Goal: Information Seeking & Learning: Learn about a topic

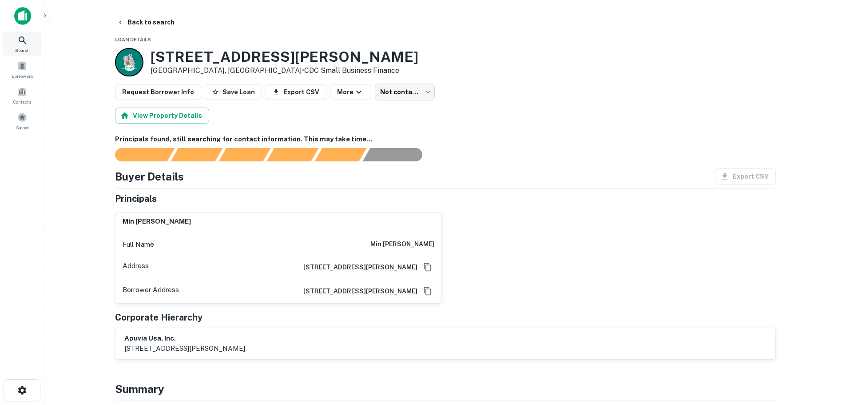
click at [26, 46] on div "Search" at bounding box center [22, 44] width 39 height 24
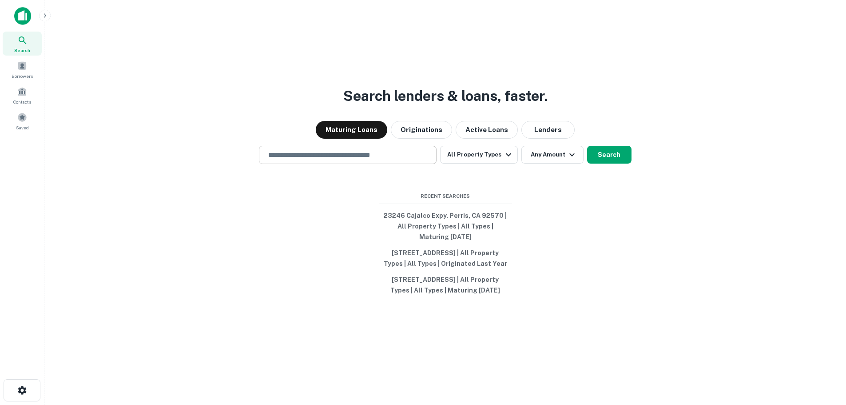
click at [316, 150] on input "text" at bounding box center [348, 155] width 170 height 10
paste input "**********"
type input "**********"
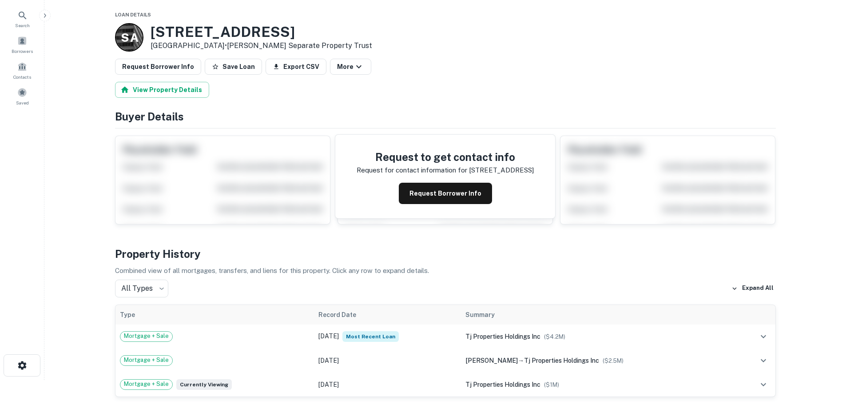
scroll to position [44, 0]
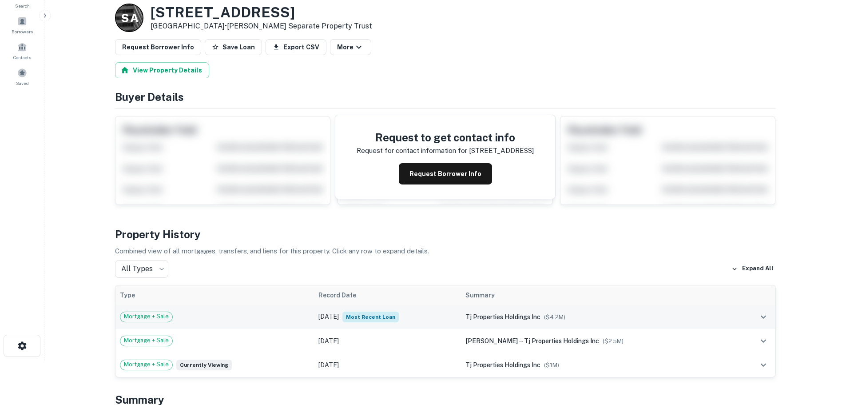
click at [241, 319] on div "Mortgage + Sale" at bounding box center [215, 316] width 190 height 11
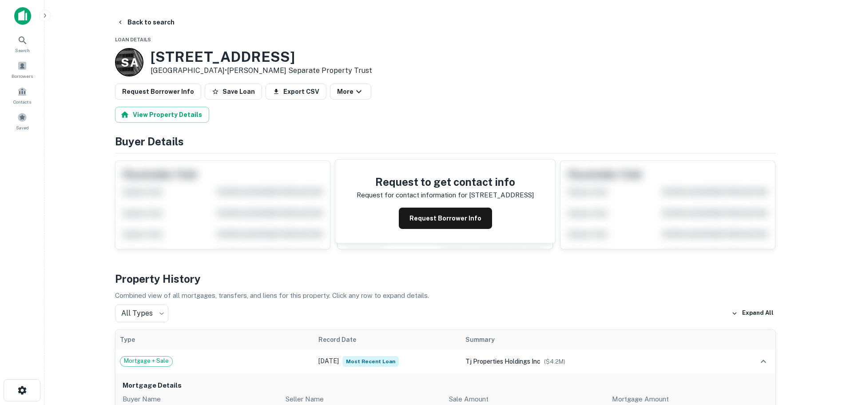
scroll to position [89, 0]
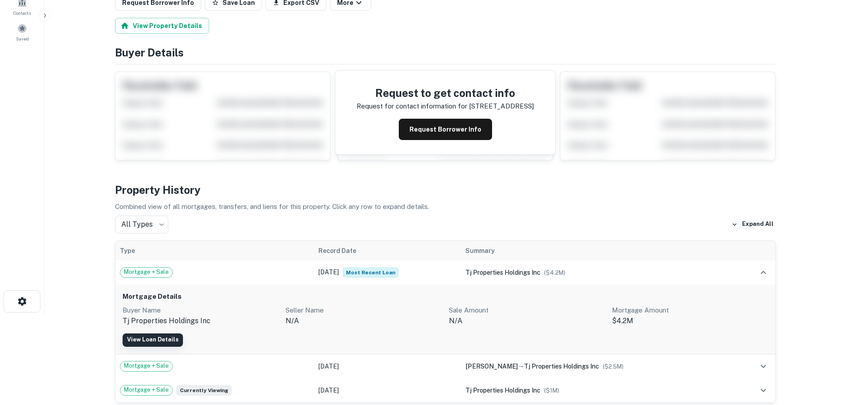
click at [162, 336] on link "View Loan Details" at bounding box center [153, 339] width 60 height 13
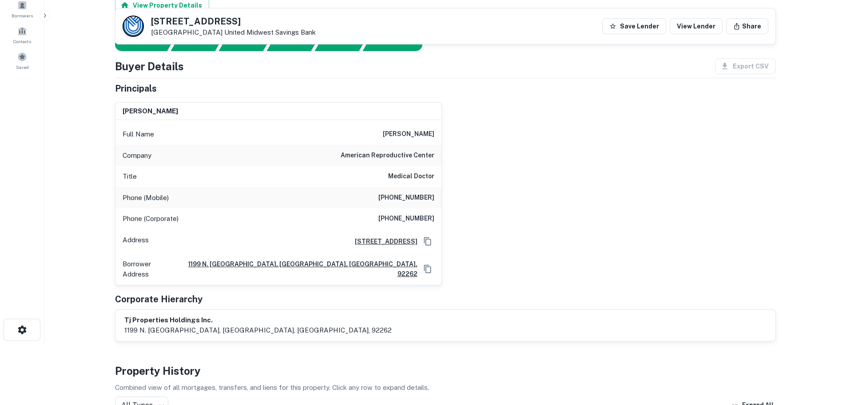
scroll to position [44, 0]
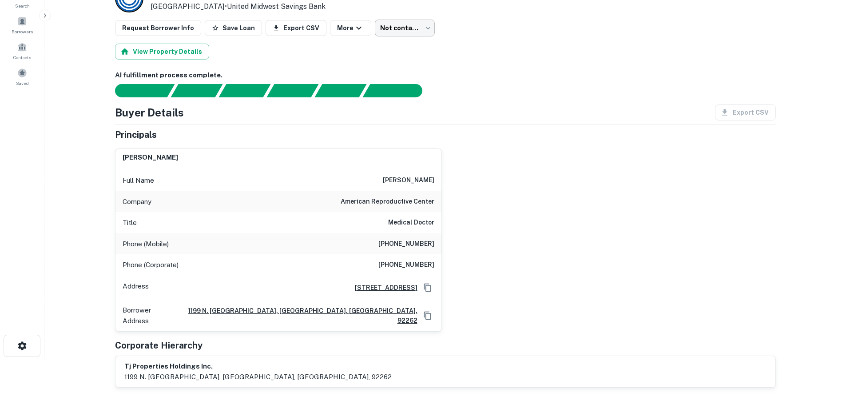
click at [403, 30] on body "Search Borrowers Contacts Saved Loan Details 1180 N Palm Canyon Dr Palm Springs…" at bounding box center [423, 158] width 846 height 405
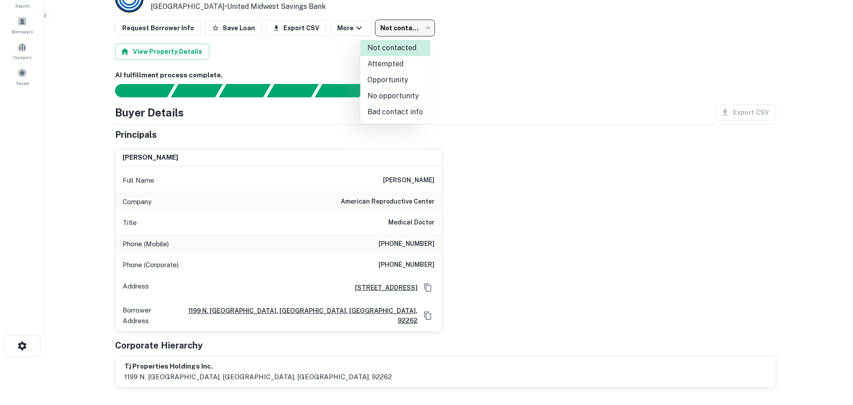
click at [482, 181] on div at bounding box center [426, 202] width 853 height 405
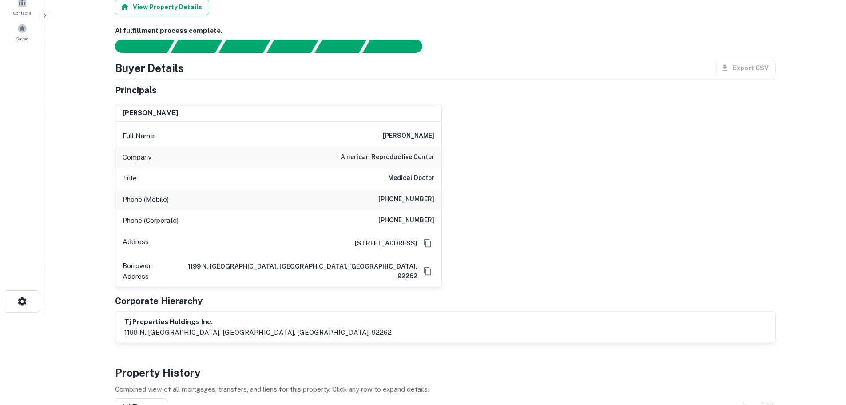
scroll to position [0, 0]
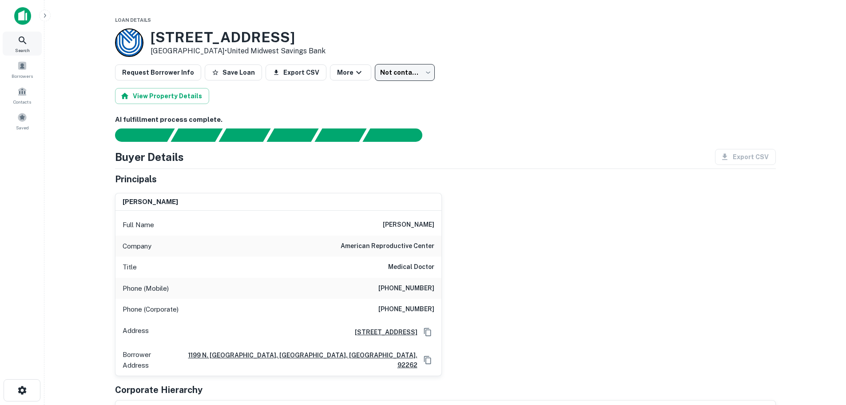
click at [23, 43] on icon at bounding box center [22, 40] width 11 height 11
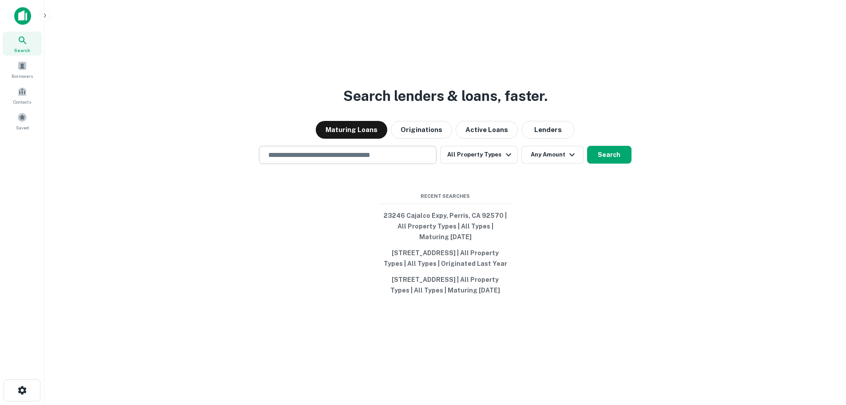
click at [374, 150] on div "​" at bounding box center [348, 155] width 178 height 18
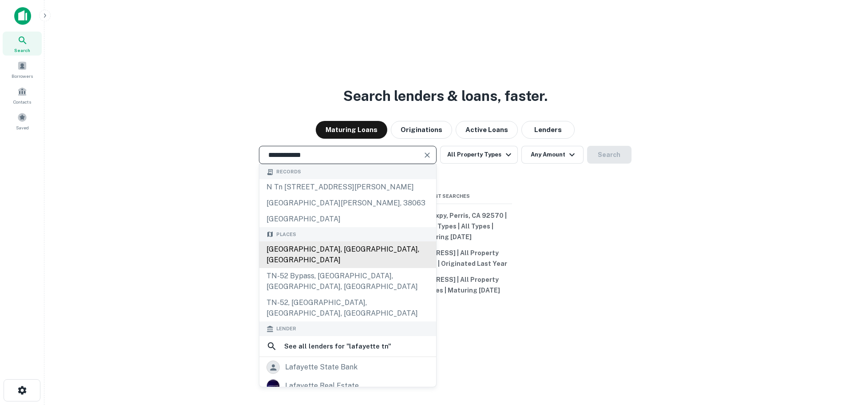
click at [317, 248] on div "Lafayette, TN, USA" at bounding box center [347, 254] width 177 height 27
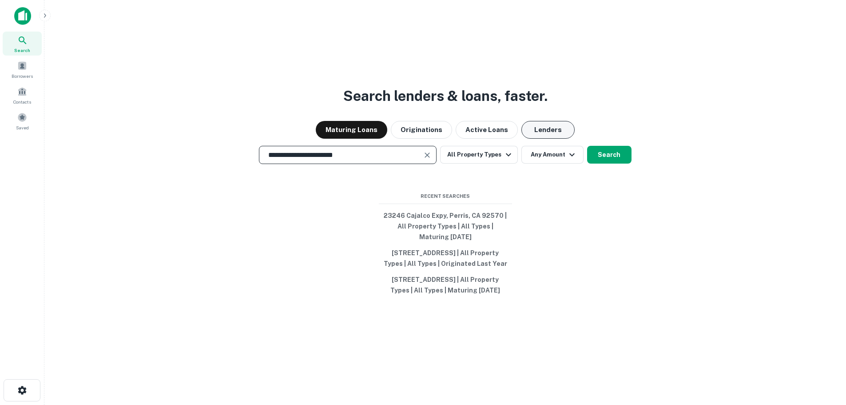
type input "**********"
click at [530, 121] on button "Lenders" at bounding box center [548, 130] width 53 height 18
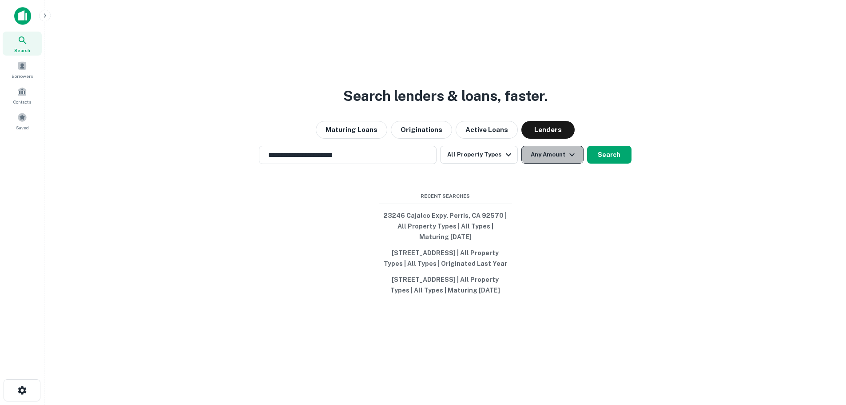
click at [546, 146] on button "Any Amount" at bounding box center [553, 155] width 62 height 18
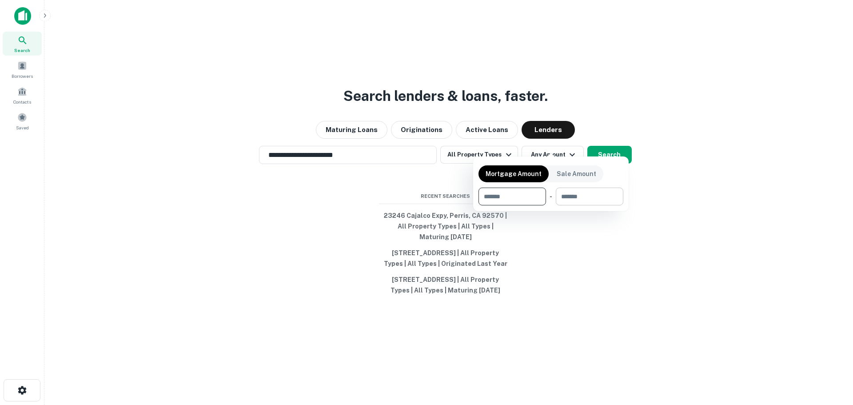
click at [580, 198] on input "number" at bounding box center [586, 196] width 61 height 18
type input "*"
type input "******"
click at [665, 195] on div at bounding box center [426, 202] width 853 height 405
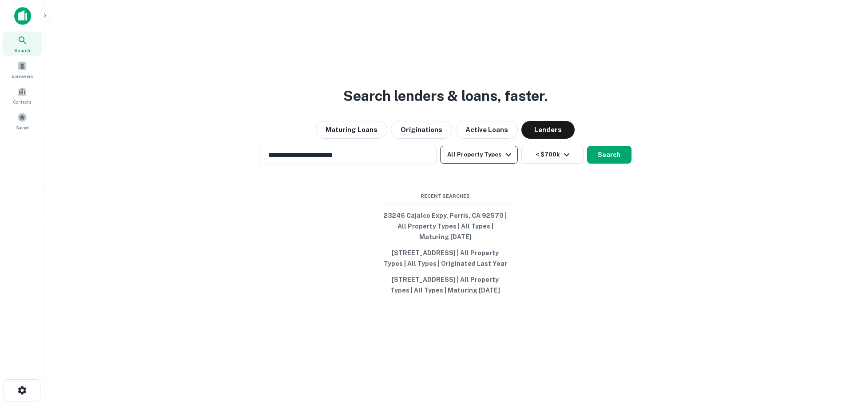
click at [503, 152] on button "All Property Types" at bounding box center [478, 155] width 77 height 18
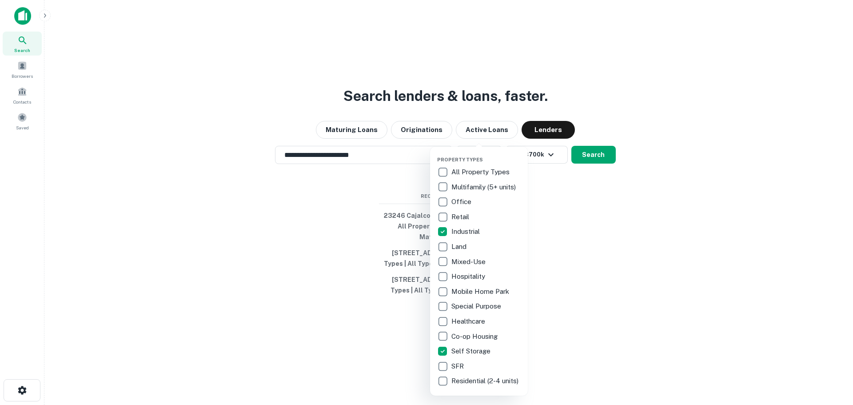
click at [582, 147] on div at bounding box center [426, 202] width 853 height 405
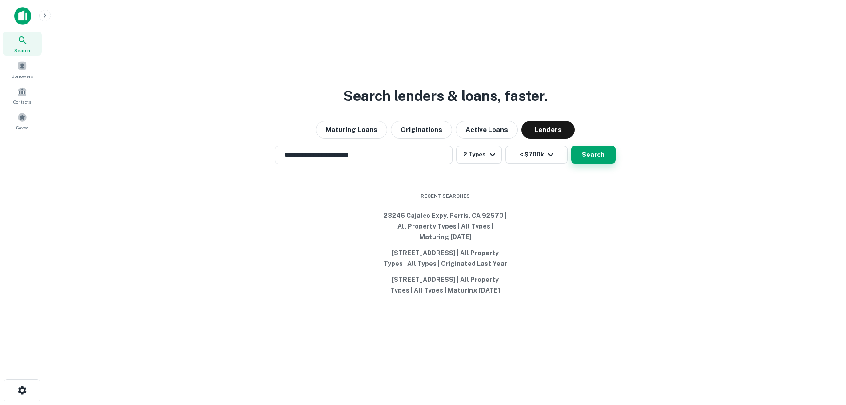
click at [587, 146] on button "Search" at bounding box center [593, 155] width 44 height 18
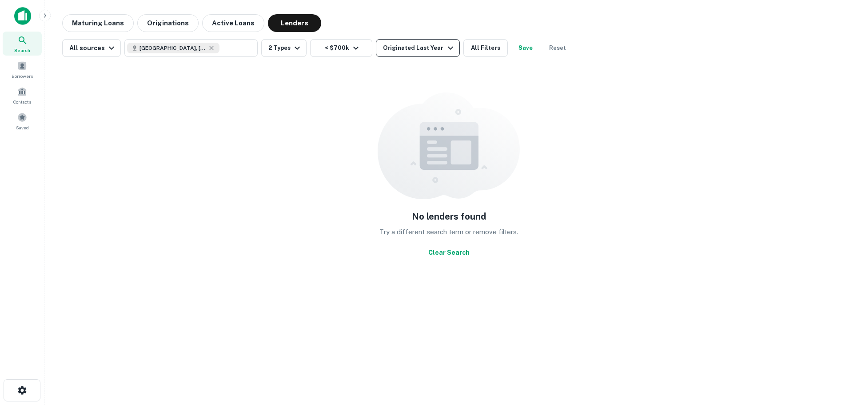
click at [402, 48] on div "Originated Last Year" at bounding box center [419, 48] width 72 height 11
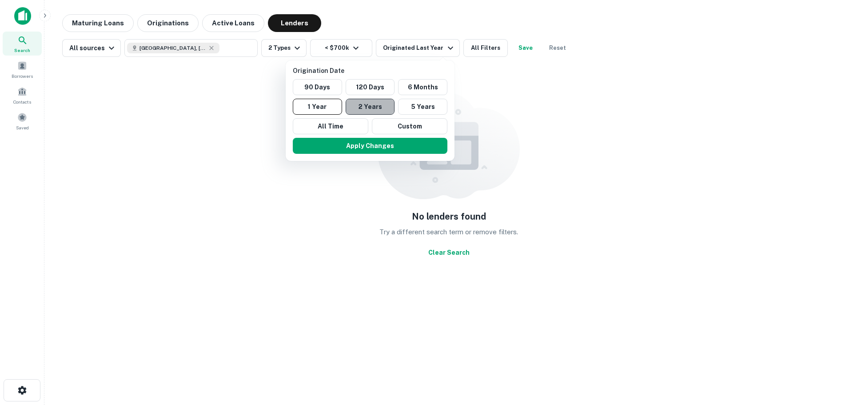
click at [376, 105] on button "2 Years" at bounding box center [370, 107] width 49 height 16
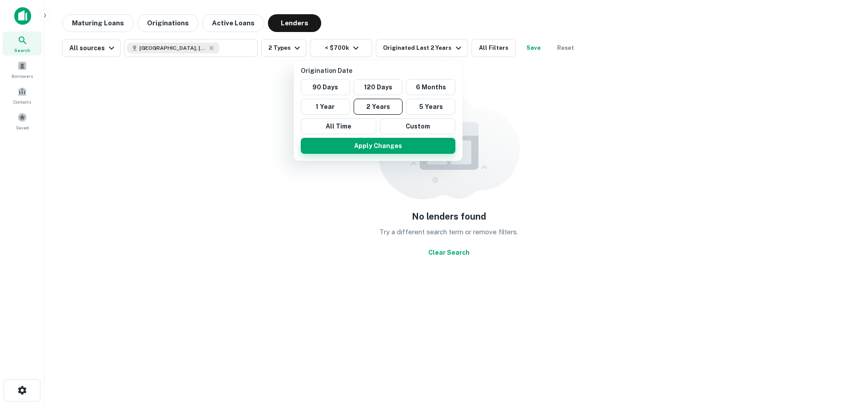
click at [387, 149] on button "Apply Changes" at bounding box center [378, 146] width 155 height 16
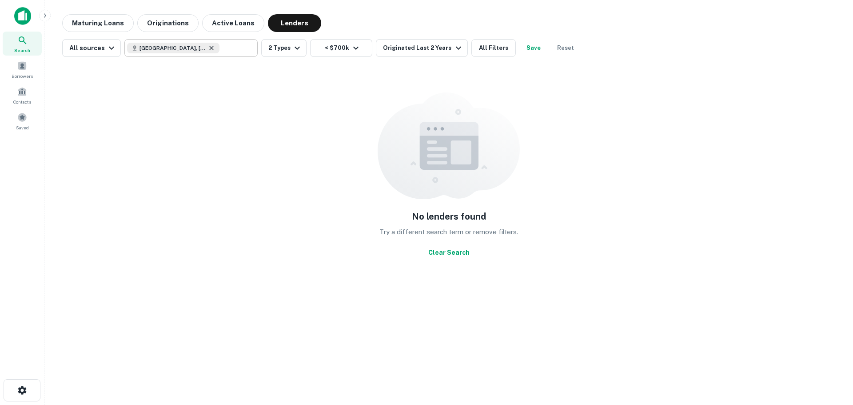
click at [210, 49] on icon at bounding box center [212, 48] width 4 height 4
type input "**********"
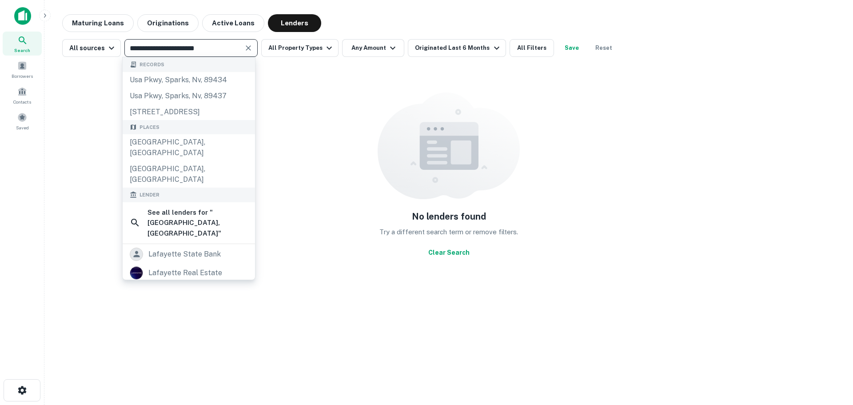
click at [248, 50] on icon "Clear" at bounding box center [248, 47] width 5 height 5
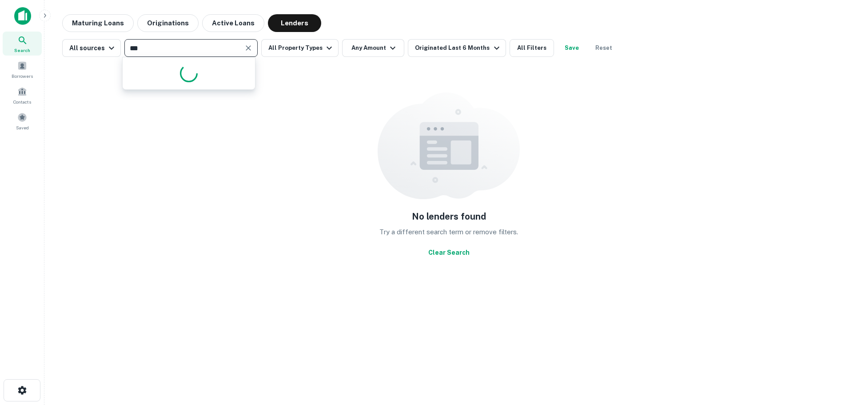
type input "****"
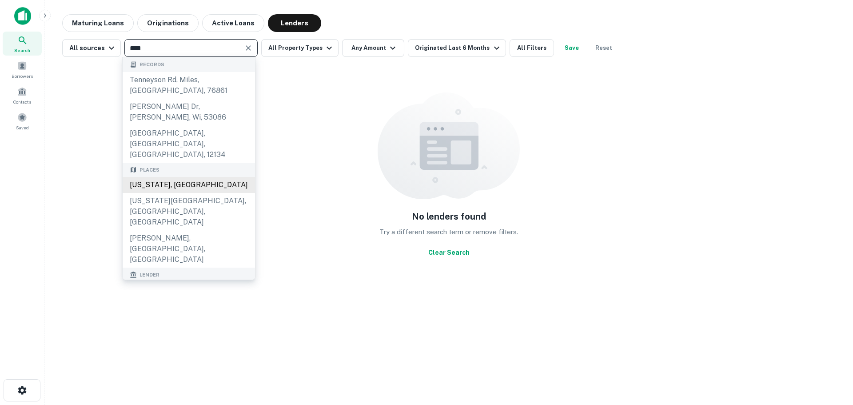
click at [167, 177] on div "Tennessee, USA" at bounding box center [189, 185] width 132 height 16
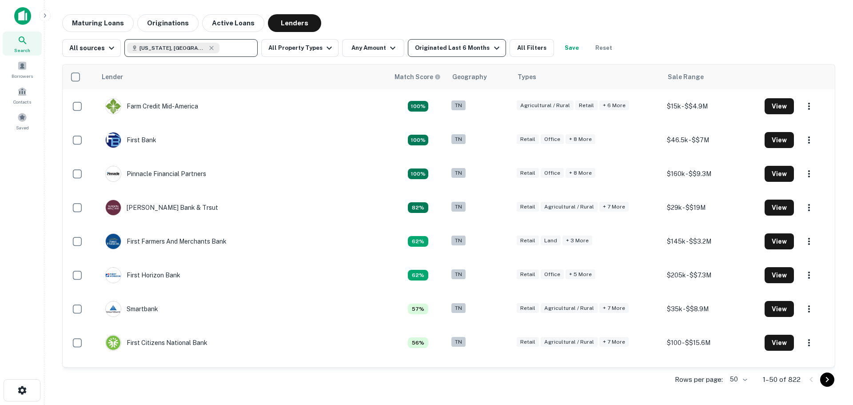
click at [439, 49] on div "Originated Last 6 Months" at bounding box center [458, 48] width 87 height 11
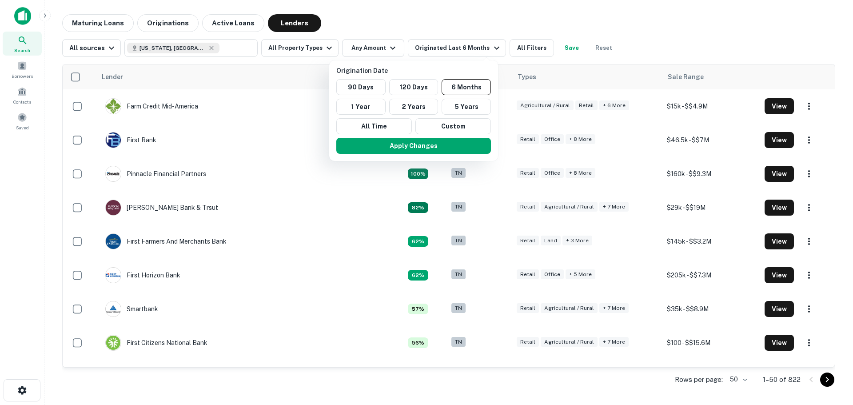
click at [430, 30] on div at bounding box center [426, 202] width 853 height 405
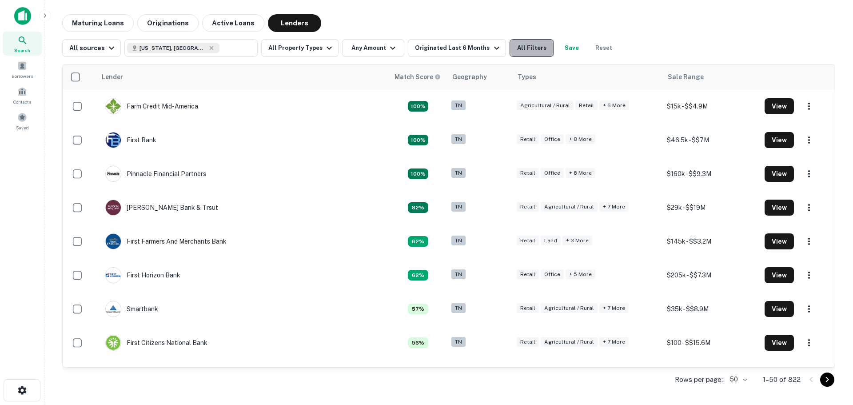
click at [513, 47] on button "All Filters" at bounding box center [532, 48] width 44 height 18
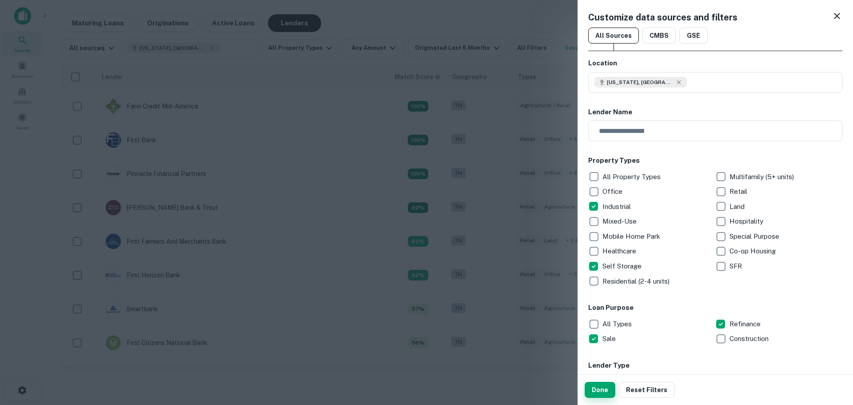
click at [598, 387] on button "Done" at bounding box center [600, 390] width 31 height 16
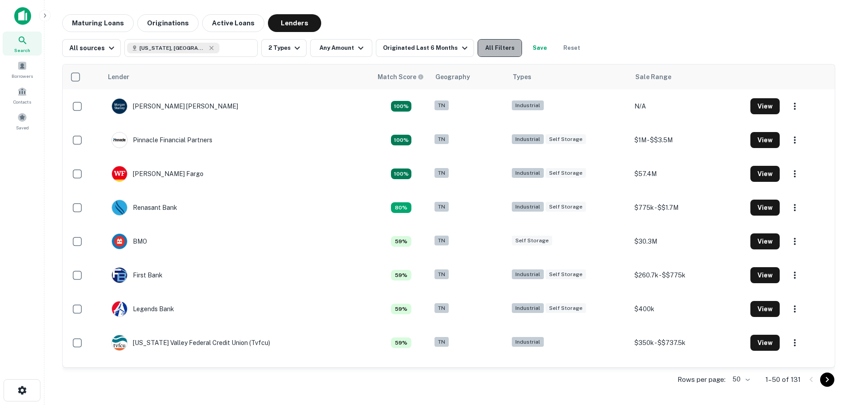
click at [486, 51] on button "All Filters" at bounding box center [500, 48] width 44 height 18
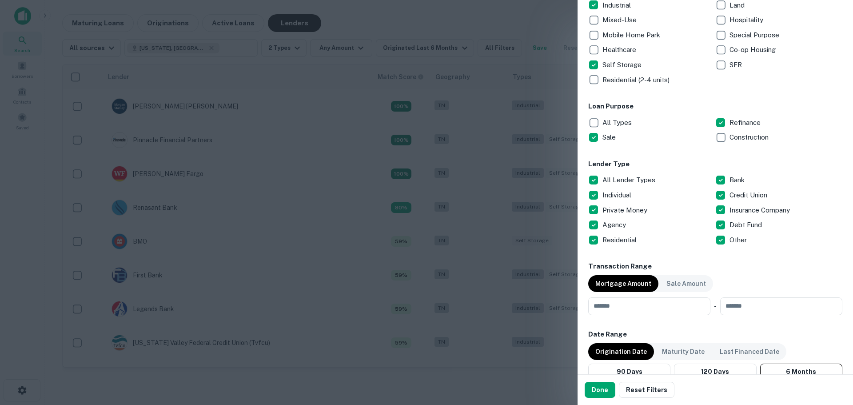
scroll to position [222, 0]
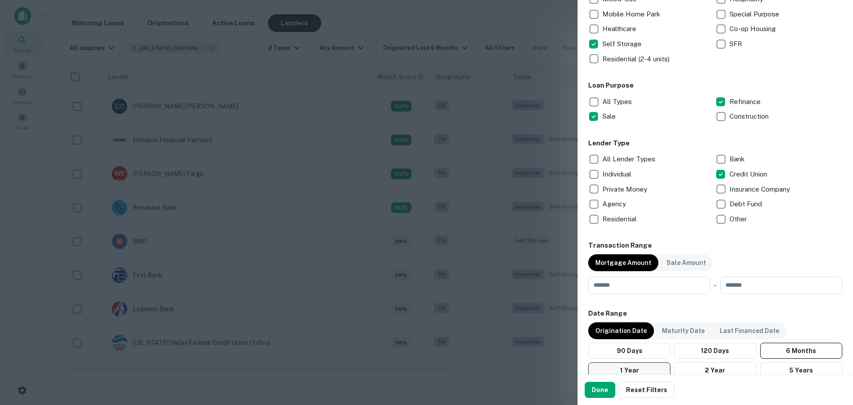
click at [640, 369] on button "1 Year" at bounding box center [629, 370] width 82 height 16
click at [602, 385] on button "Done" at bounding box center [600, 390] width 31 height 16
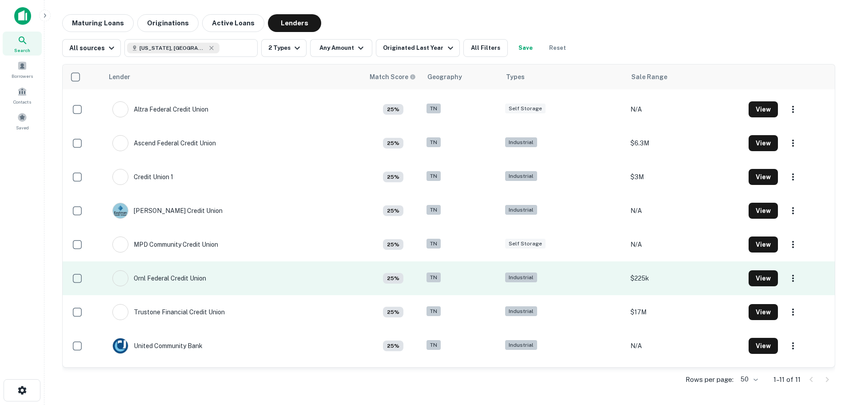
scroll to position [49, 0]
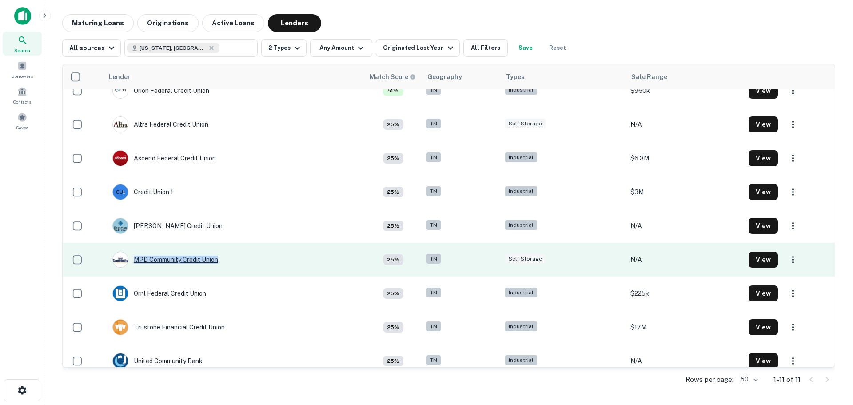
drag, startPoint x: 233, startPoint y: 256, endPoint x: 219, endPoint y: 256, distance: 14.7
click at [219, 256] on td "MPD Community Credit Union" at bounding box center [234, 260] width 261 height 34
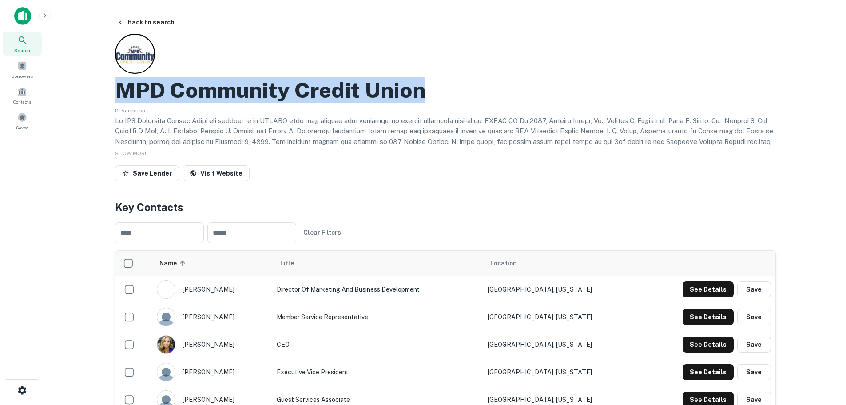
drag, startPoint x: 439, startPoint y: 89, endPoint x: 119, endPoint y: 98, distance: 320.9
click at [119, 98] on div "MPD Community Credit Union" at bounding box center [445, 90] width 661 height 26
copy h2 "MPD Community Credit Union"
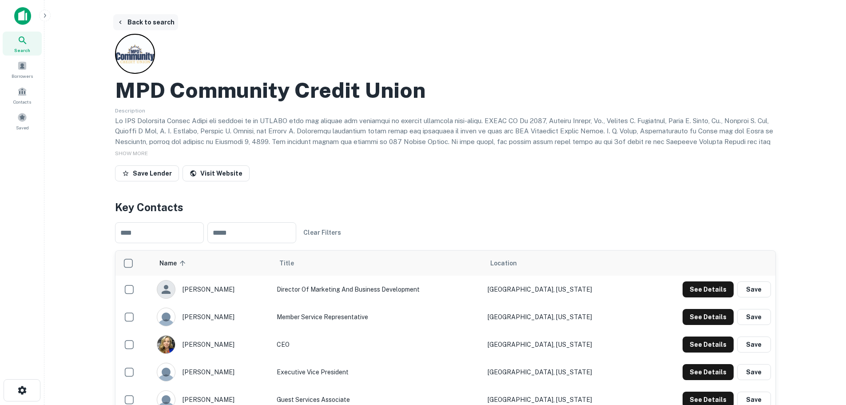
drag, startPoint x: 178, startPoint y: 21, endPoint x: 159, endPoint y: 21, distance: 19.1
click at [178, 21] on div "Back to search" at bounding box center [445, 22] width 661 height 16
click at [147, 19] on button "Back to search" at bounding box center [145, 22] width 65 height 16
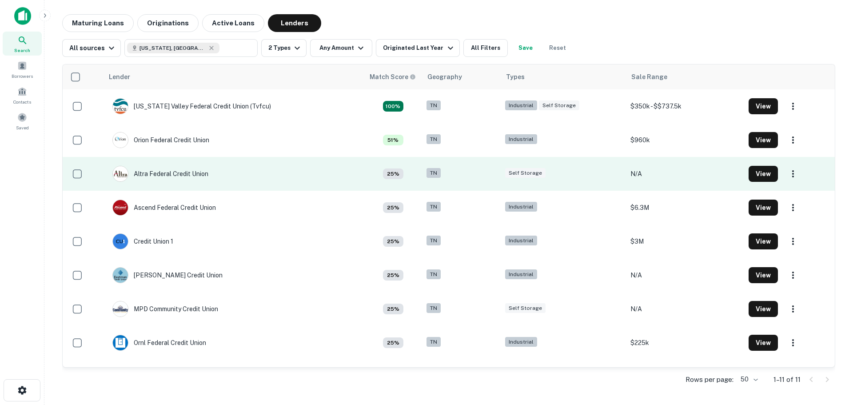
click at [217, 172] on td "Altra Federal Credit Union" at bounding box center [234, 174] width 261 height 34
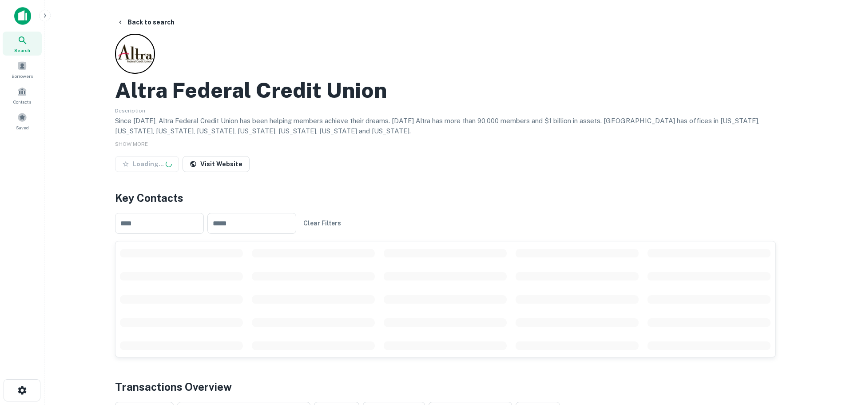
click at [168, 90] on h2 "Altra Federal Credit Union" at bounding box center [251, 90] width 272 height 26
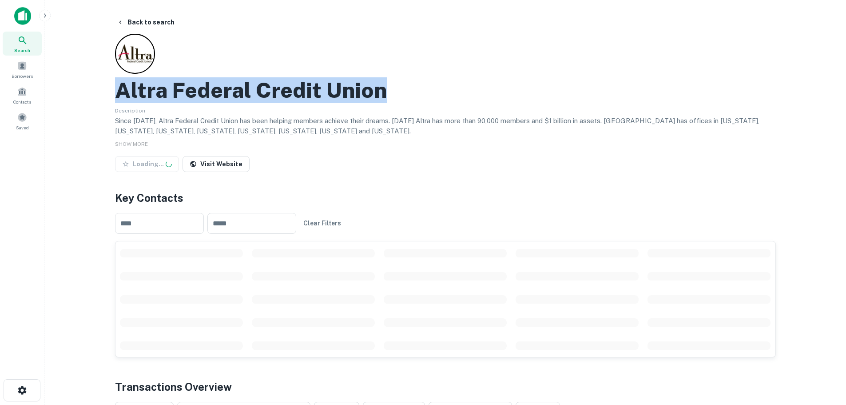
click at [168, 90] on h2 "Altra Federal Credit Union" at bounding box center [251, 90] width 272 height 26
copy h2 "Altra Federal Credit Union"
click at [139, 19] on button "Back to search" at bounding box center [145, 22] width 65 height 16
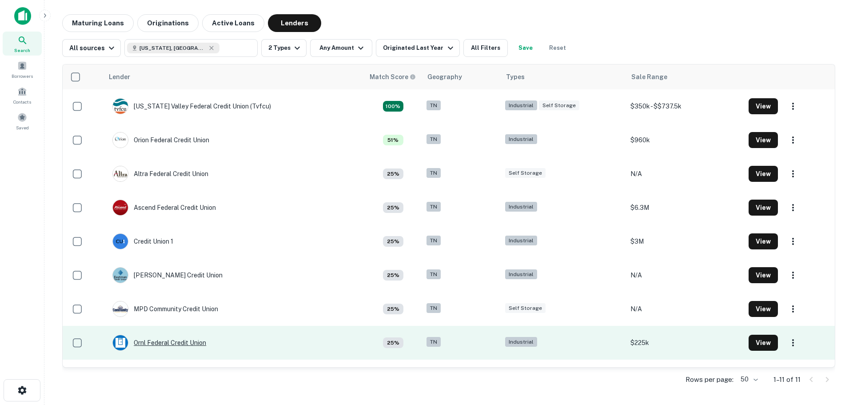
click at [176, 339] on div "Ornl Federal Credit Union" at bounding box center [159, 343] width 94 height 16
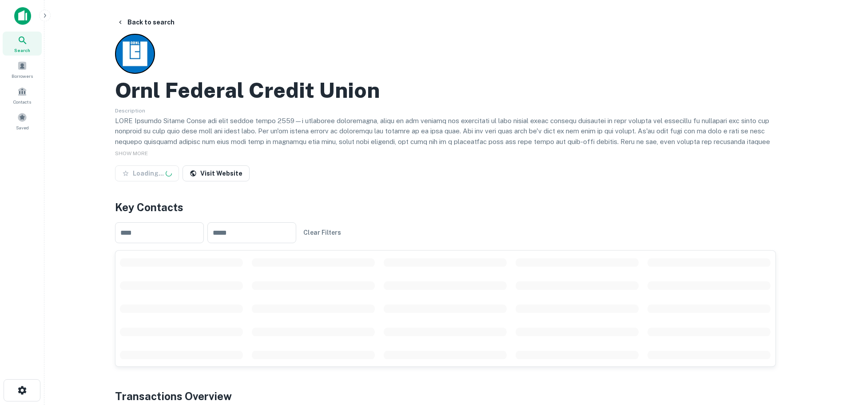
click at [256, 87] on h2 "Ornl Federal Credit Union" at bounding box center [247, 90] width 265 height 26
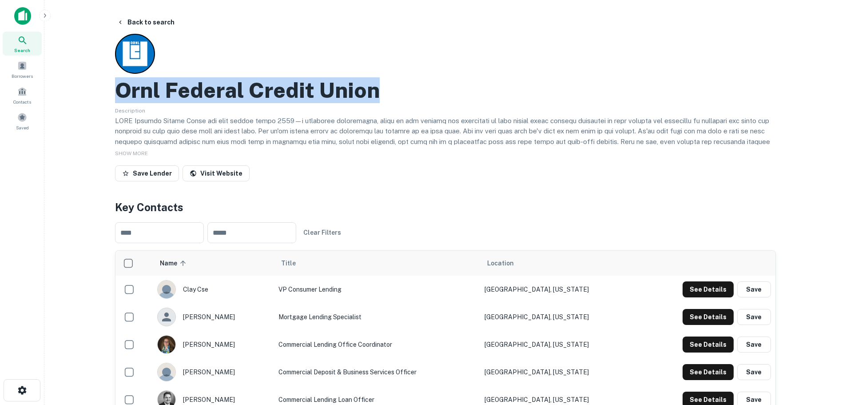
copy h2 "Ornl Federal Credit Union"
click at [128, 20] on button "Back to search" at bounding box center [145, 22] width 65 height 16
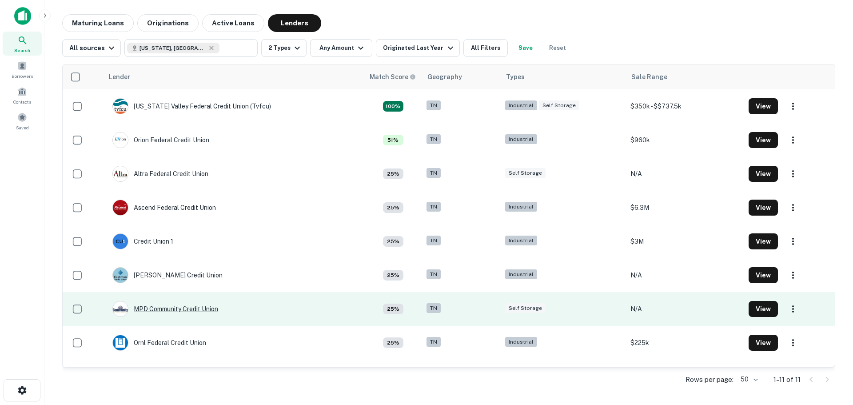
click at [179, 311] on div "MPD Community Credit Union" at bounding box center [165, 309] width 106 height 16
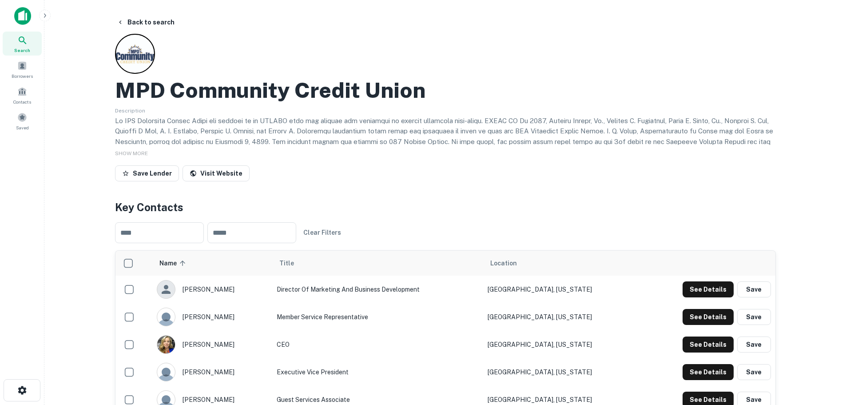
click at [25, 44] on icon at bounding box center [22, 40] width 11 height 11
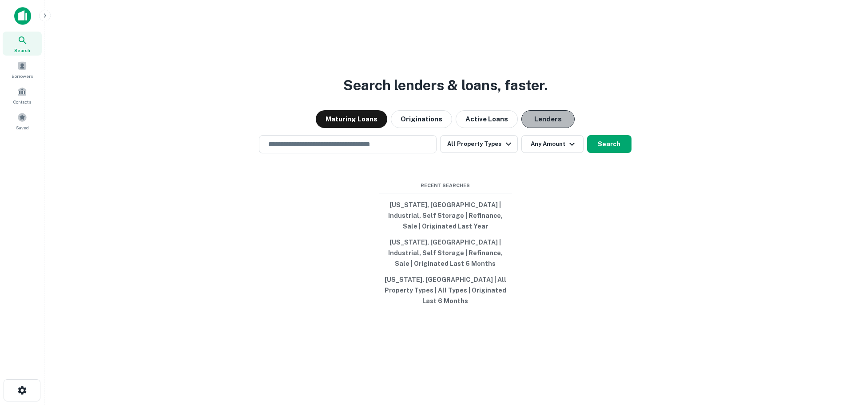
click at [532, 128] on button "Lenders" at bounding box center [548, 119] width 53 height 18
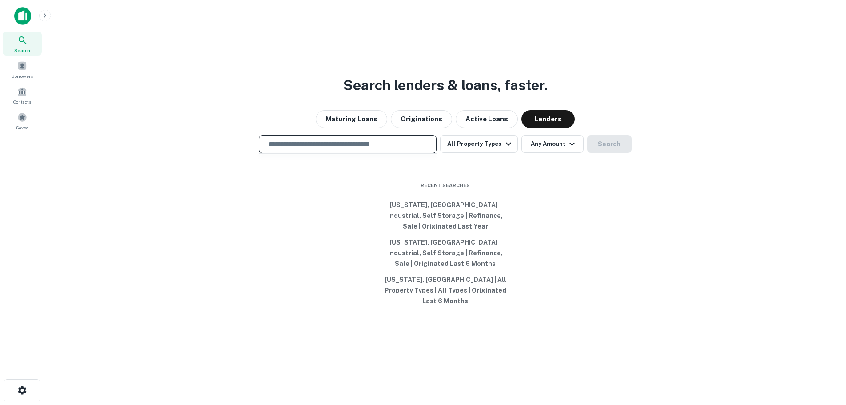
click at [379, 149] on input "text" at bounding box center [348, 144] width 170 height 10
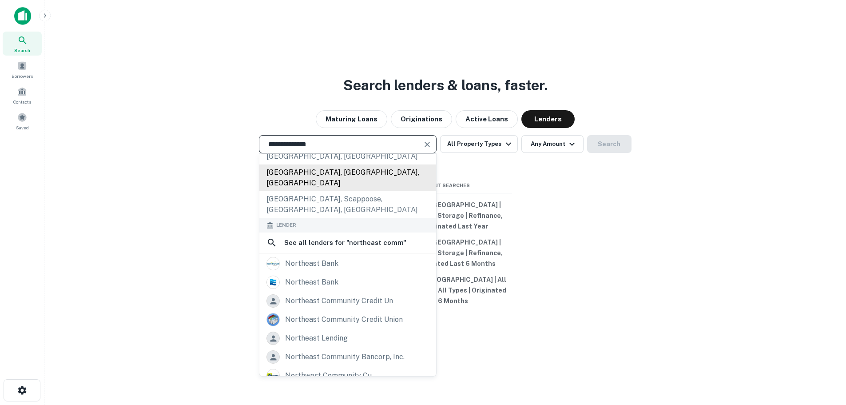
scroll to position [120, 0]
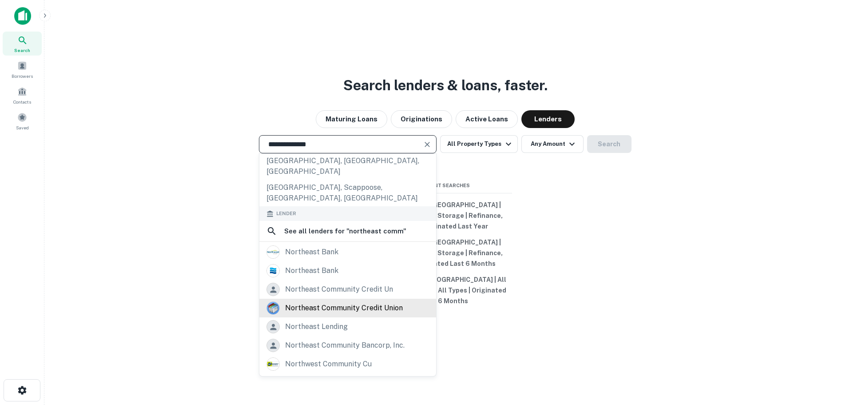
type input "**********"
click at [337, 301] on div "northeast community credit union" at bounding box center [344, 307] width 118 height 13
